Goal: Task Accomplishment & Management: Complete application form

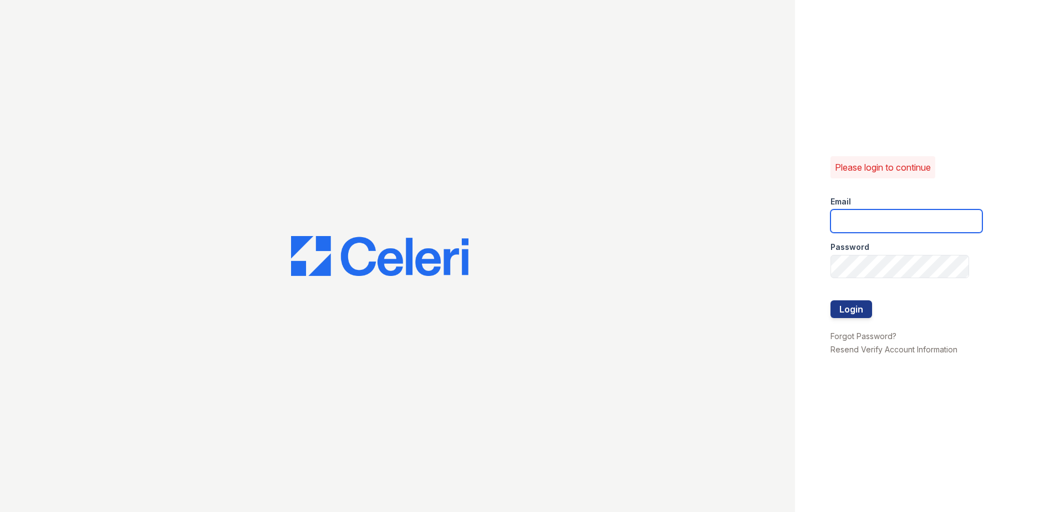
type input "[EMAIL_ADDRESS][DOMAIN_NAME]"
drag, startPoint x: 859, startPoint y: 297, endPoint x: 859, endPoint y: 303, distance: 6.1
click at [859, 299] on div at bounding box center [907, 289] width 152 height 22
click at [859, 304] on button "Login" at bounding box center [852, 309] width 42 height 18
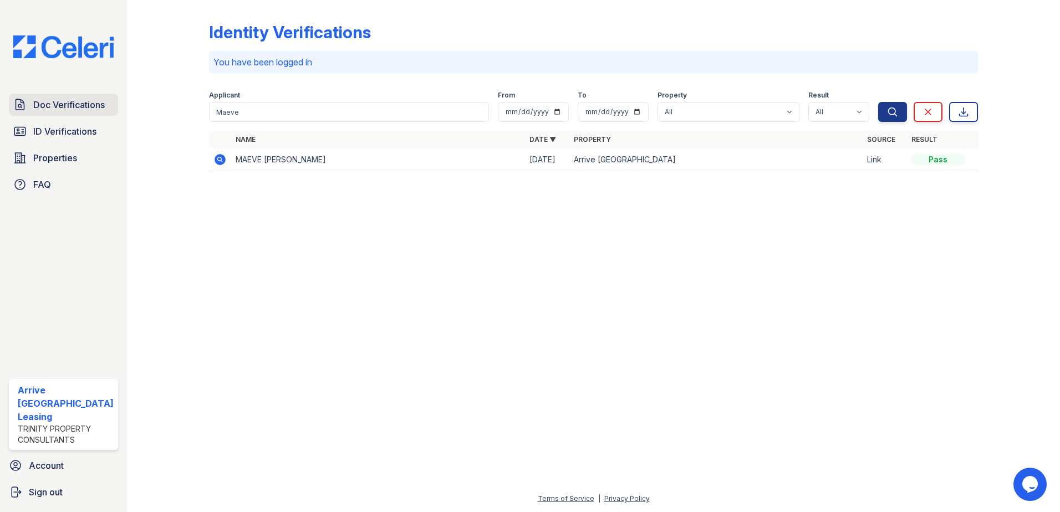
click at [52, 105] on span "Doc Verifications" at bounding box center [69, 104] width 72 height 13
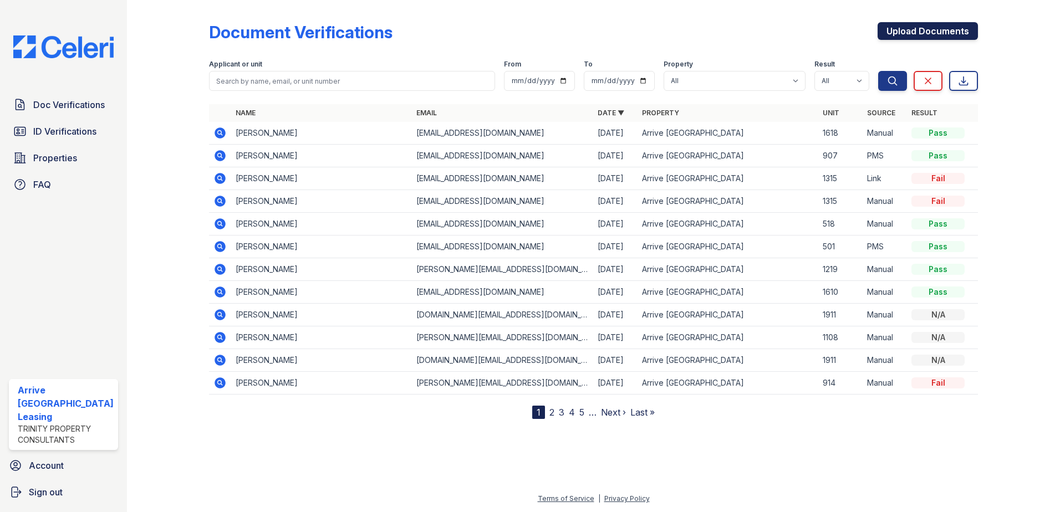
click at [921, 32] on link "Upload Documents" at bounding box center [928, 31] width 100 height 18
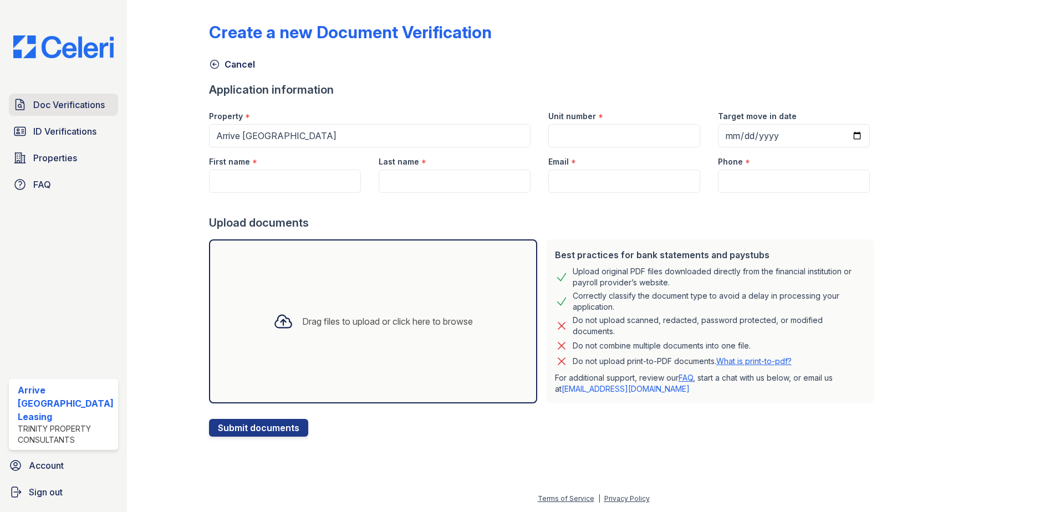
click at [73, 100] on span "Doc Verifications" at bounding box center [69, 104] width 72 height 13
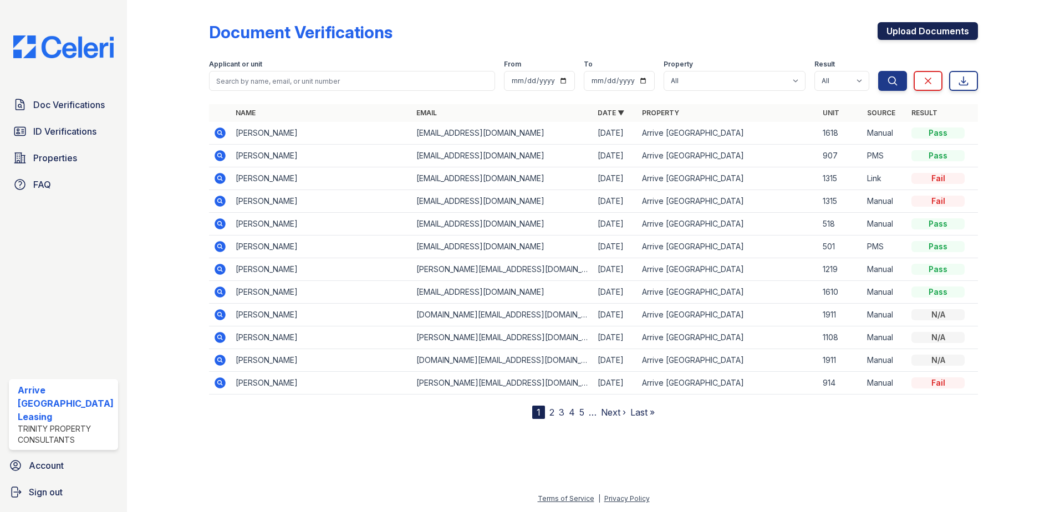
click at [929, 29] on link "Upload Documents" at bounding box center [928, 31] width 100 height 18
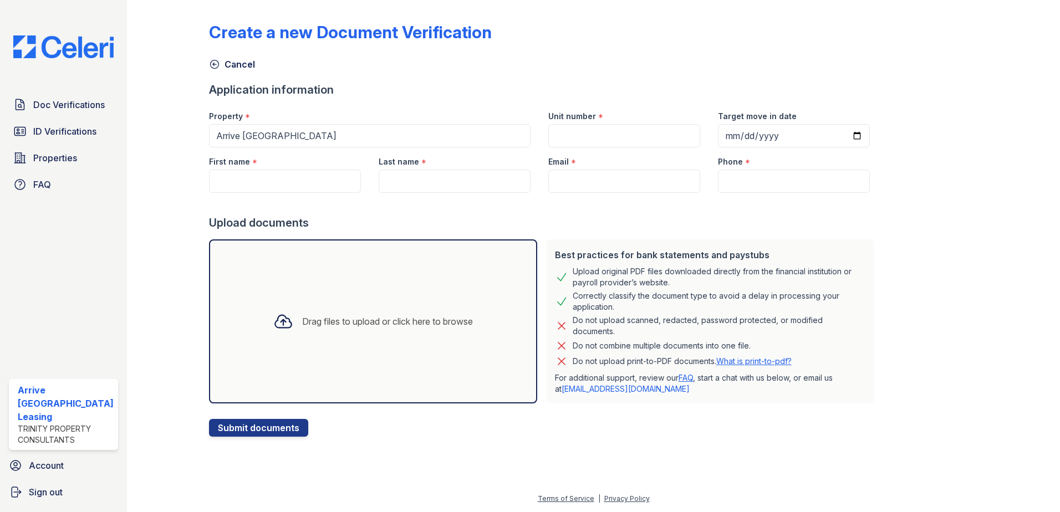
click at [327, 322] on div "Drag files to upload or click here to browse" at bounding box center [387, 321] width 171 height 13
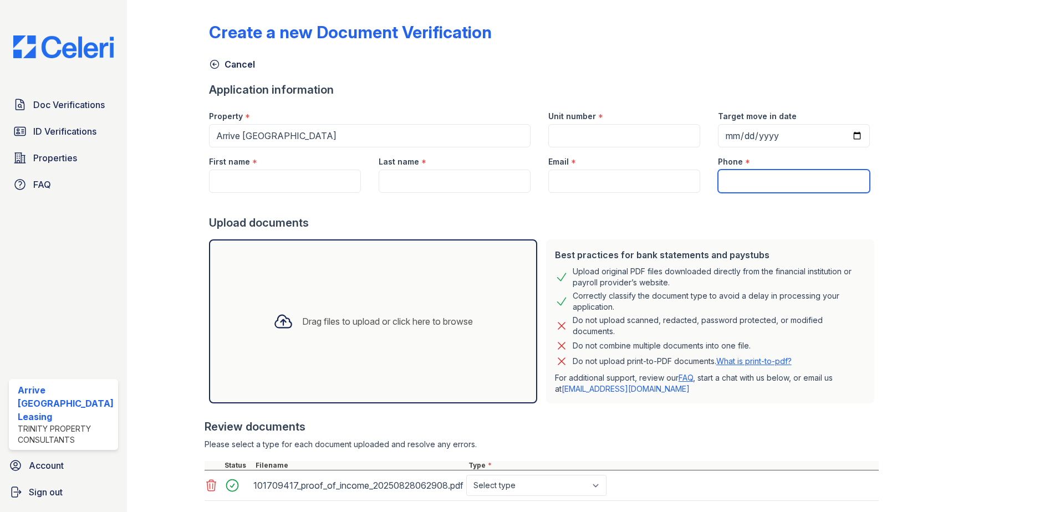
click at [751, 187] on input "Phone" at bounding box center [794, 181] width 152 height 23
click at [631, 184] on input "Email" at bounding box center [624, 181] width 152 height 23
paste input "[EMAIL_ADDRESS][DOMAIN_NAME]"
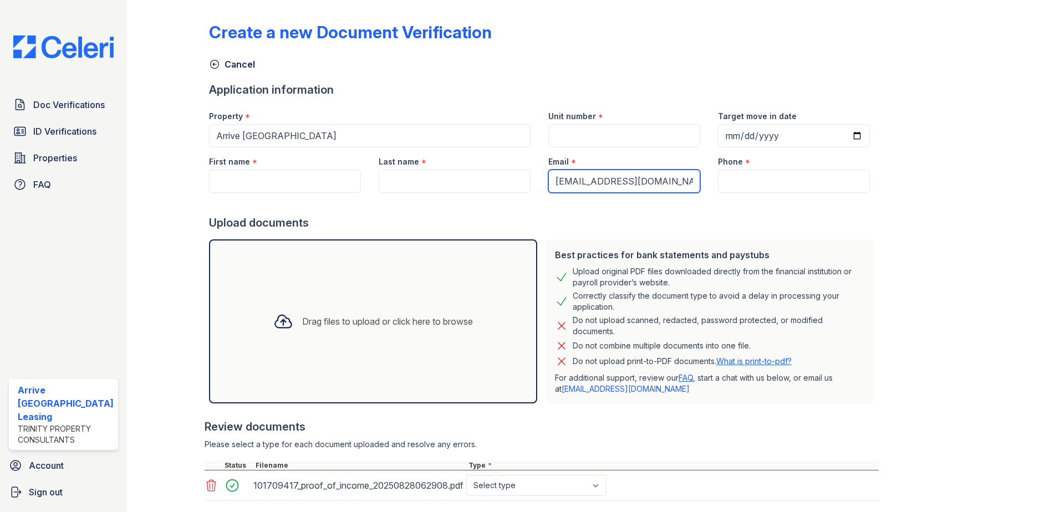
type input "[EMAIL_ADDRESS][DOMAIN_NAME]"
click at [720, 133] on input "Target move in date" at bounding box center [794, 135] width 152 height 23
type input "[DATE]"
click at [291, 180] on input "First name" at bounding box center [285, 181] width 152 height 23
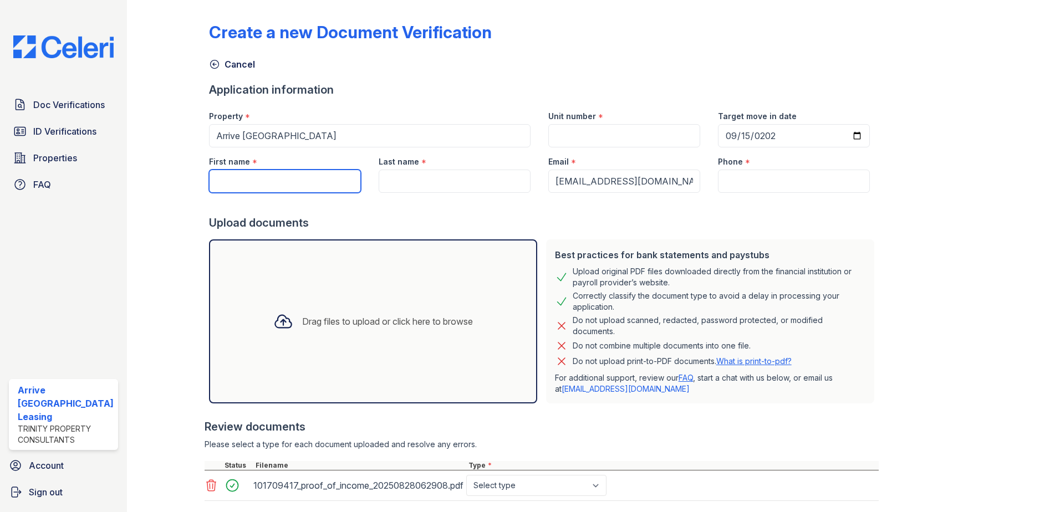
click at [305, 173] on input "First name" at bounding box center [285, 181] width 152 height 23
type input "[PERSON_NAME]"
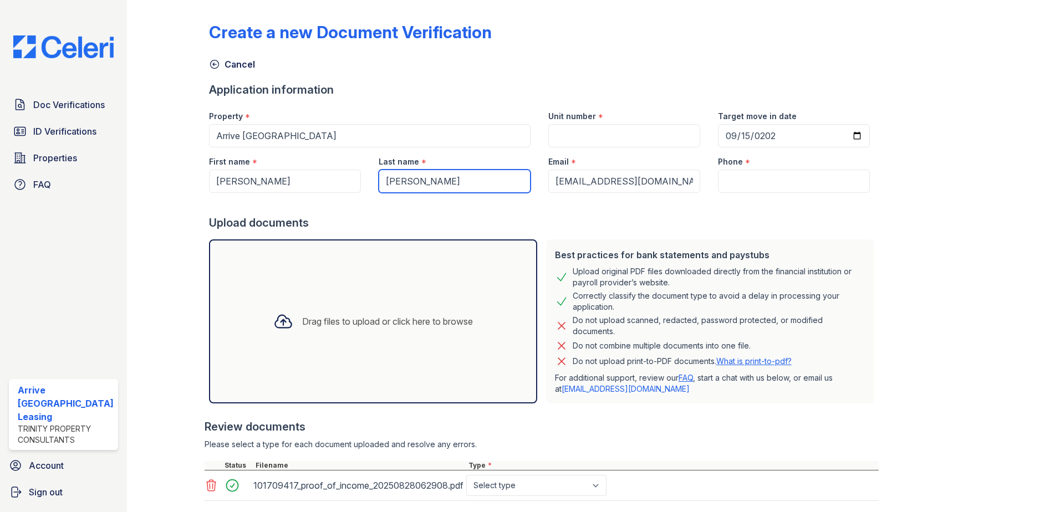
type input "[PERSON_NAME]"
click at [777, 176] on input "Phone" at bounding box center [794, 181] width 152 height 23
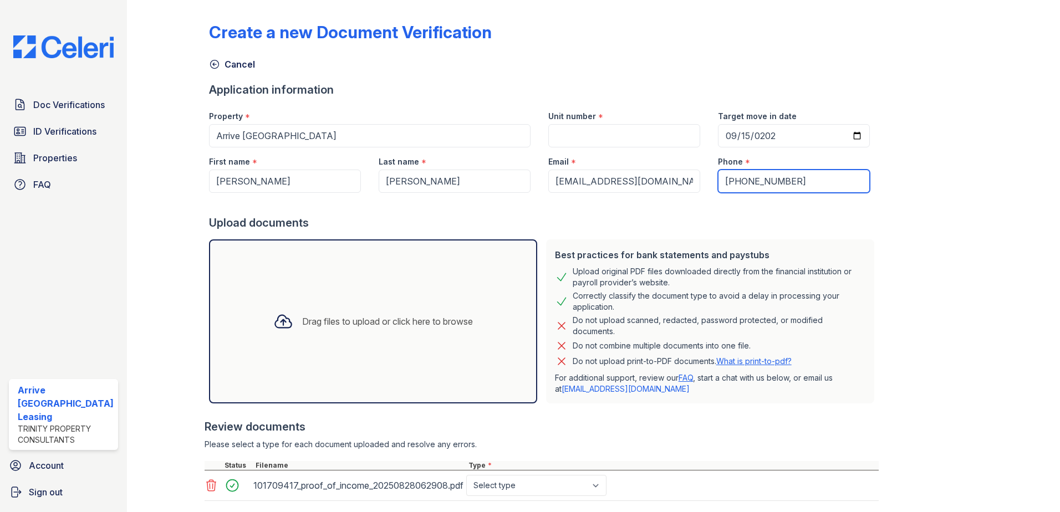
type input "[PHONE_NUMBER]"
click at [605, 139] on input "Unit number" at bounding box center [624, 135] width 152 height 23
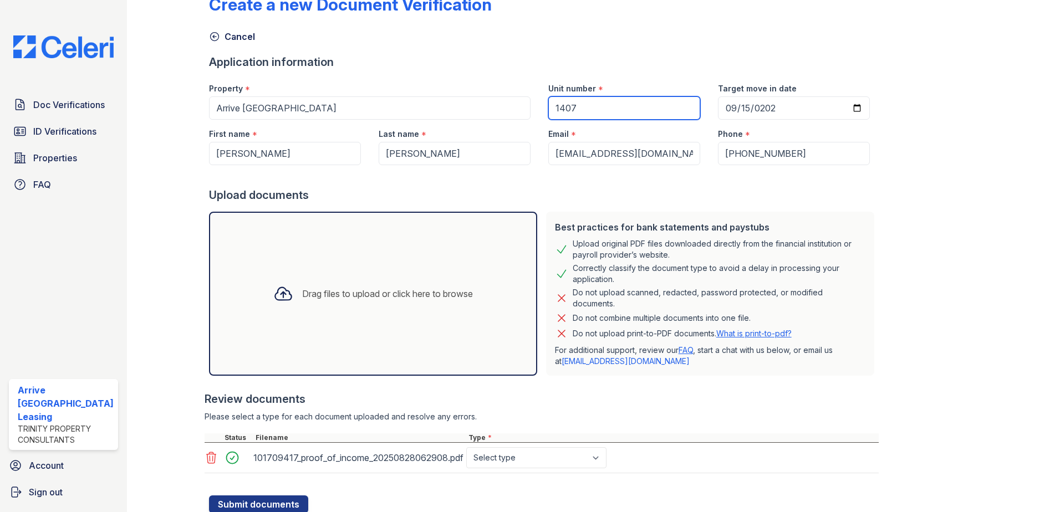
scroll to position [67, 0]
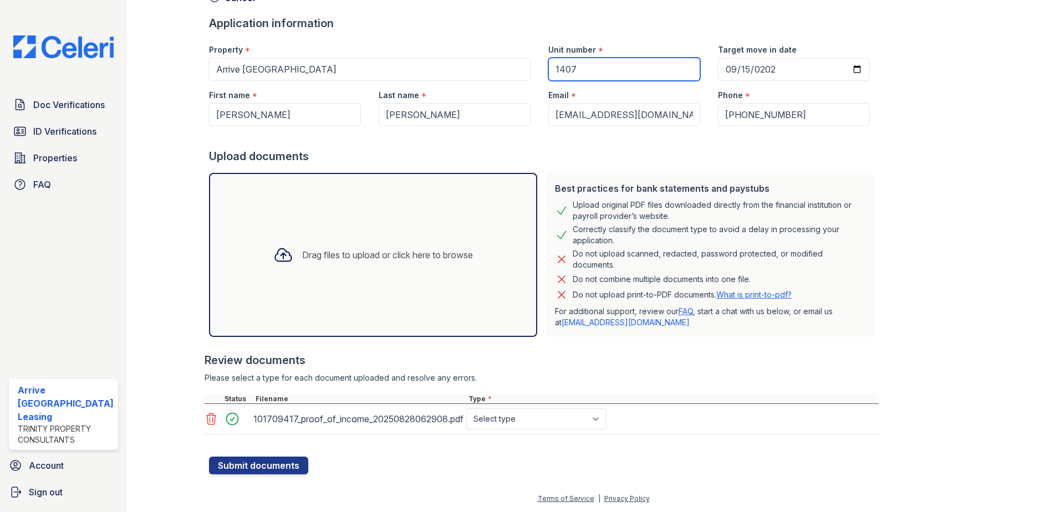
type input "1407"
click at [559, 419] on select "Select type Paystub Bank Statement Offer Letter Tax Documents Benefit Award Let…" at bounding box center [536, 419] width 140 height 21
select select "offer_letter"
click at [466, 409] on select "Select type Paystub Bank Statement Offer Letter Tax Documents Benefit Award Let…" at bounding box center [536, 419] width 140 height 21
click at [261, 465] on button "Submit documents" at bounding box center [258, 466] width 99 height 18
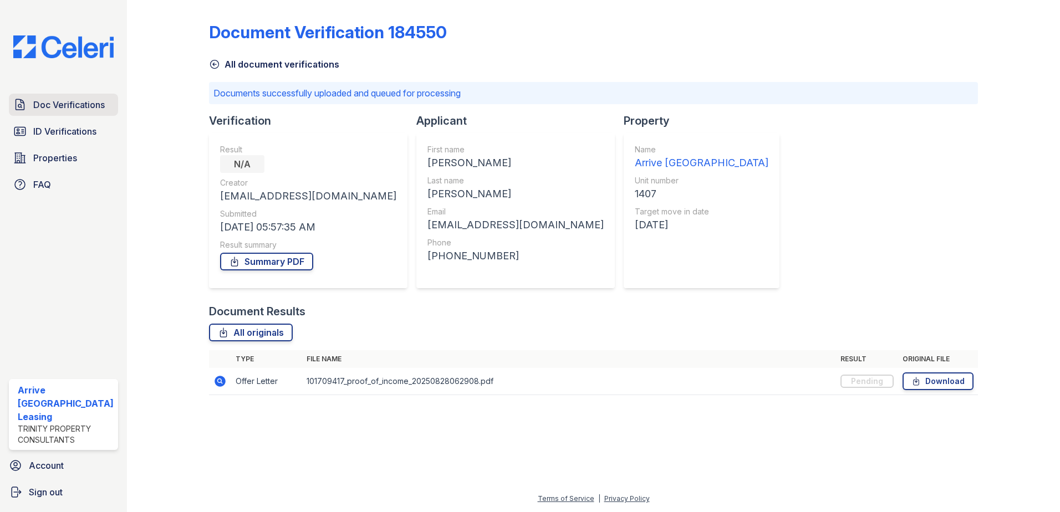
click at [74, 106] on span "Doc Verifications" at bounding box center [69, 104] width 72 height 13
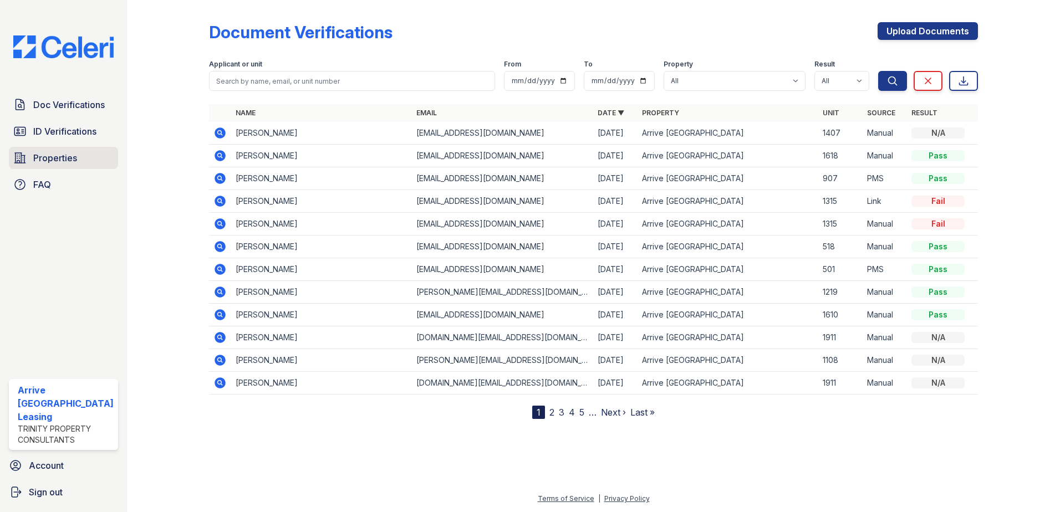
click at [33, 159] on span "Properties" at bounding box center [55, 157] width 44 height 13
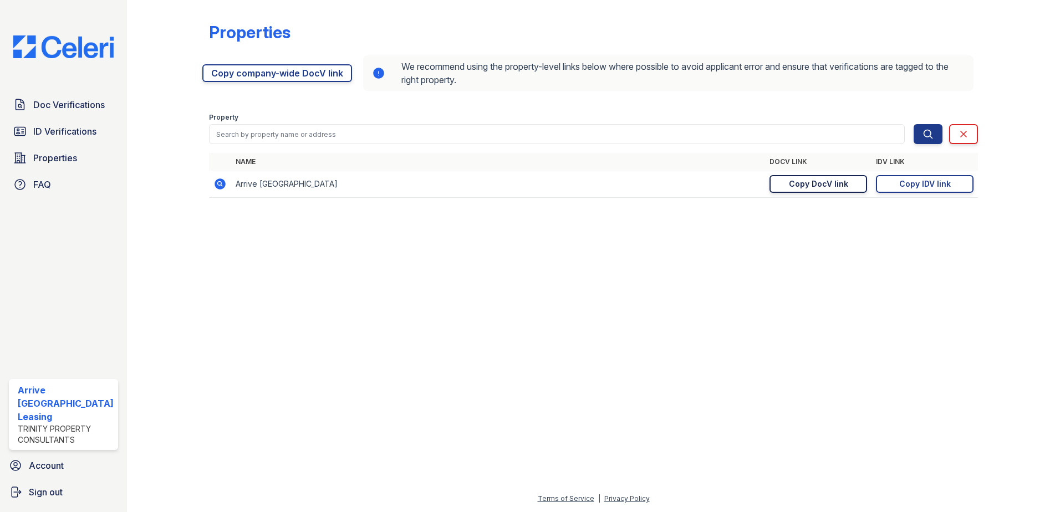
click at [839, 185] on div "Copy DocV link" at bounding box center [818, 184] width 59 height 11
